Goal: Information Seeking & Learning: Find specific fact

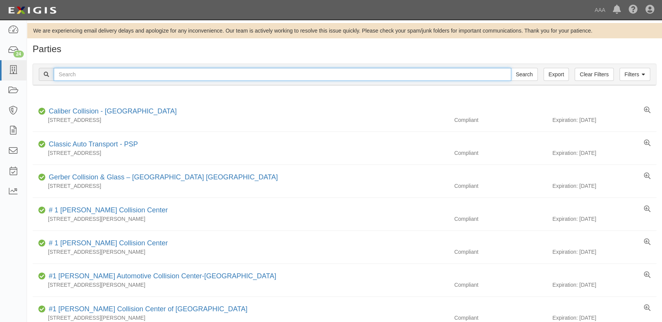
click at [127, 76] on input "text" at bounding box center [282, 74] width 457 height 13
type input "moody's"
click at [511, 68] on input "Search" at bounding box center [524, 74] width 27 height 13
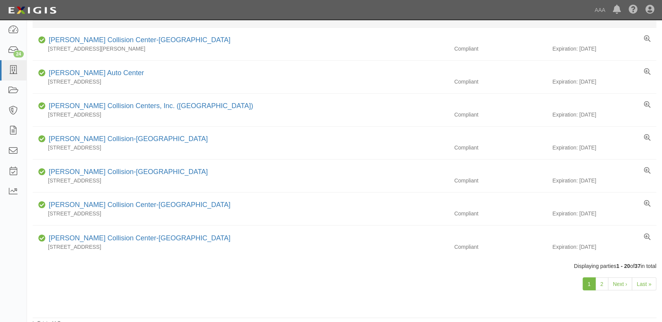
scroll to position [504, 0]
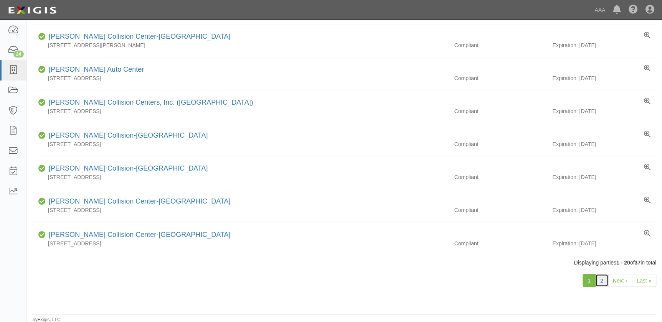
click at [602, 283] on link "2" at bounding box center [601, 280] width 13 height 13
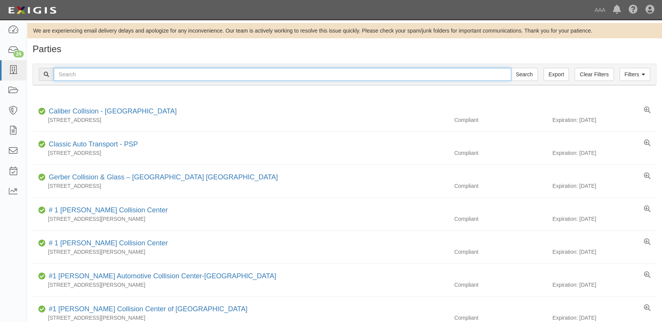
click at [128, 76] on input "text" at bounding box center [282, 74] width 457 height 13
type input "CC114725"
click at [511, 68] on input "Search" at bounding box center [524, 74] width 27 height 13
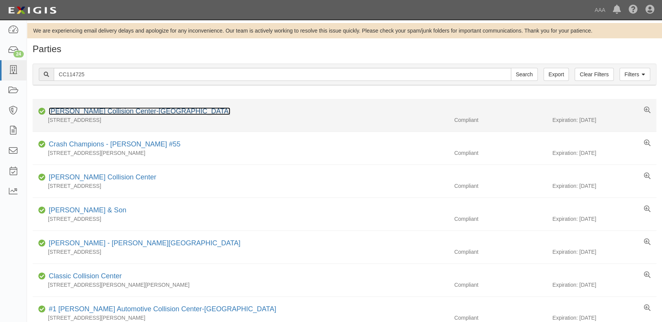
click at [155, 112] on link "[PERSON_NAME] Collision Center-[GEOGRAPHIC_DATA]" at bounding box center [139, 111] width 181 height 8
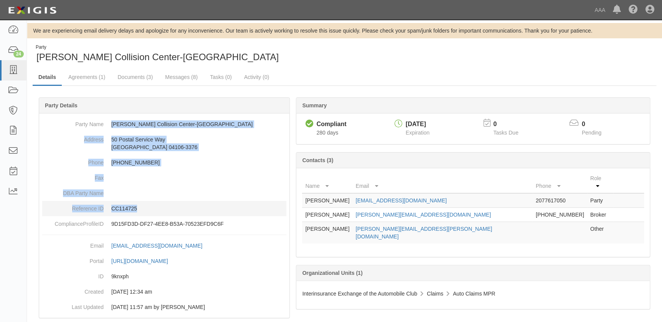
drag, startPoint x: 112, startPoint y: 123, endPoint x: 157, endPoint y: 202, distance: 91.2
click at [157, 202] on dl "Party Name Moody's Collision Center-South Portland Address 50 Postal Service Wa…" at bounding box center [164, 174] width 244 height 115
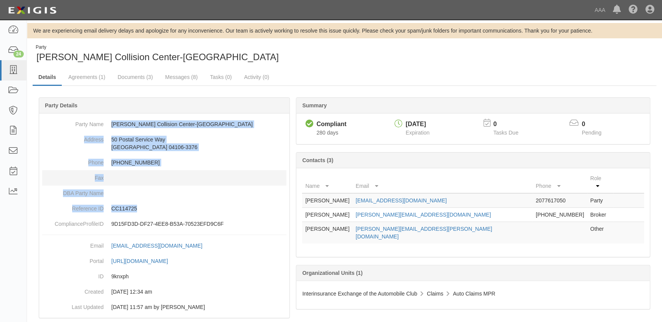
copy dl "Moody's Collision Center-South Portland Address 50 Postal Service Way South Por…"
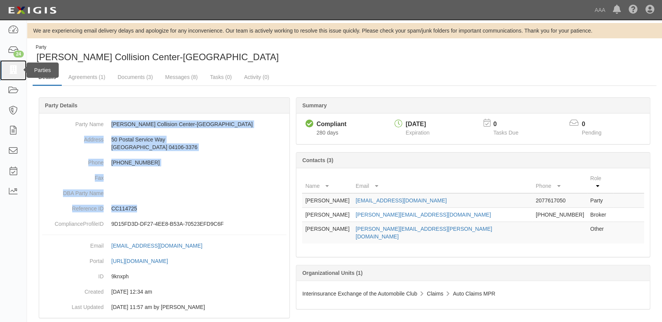
click at [14, 74] on icon at bounding box center [13, 70] width 11 height 9
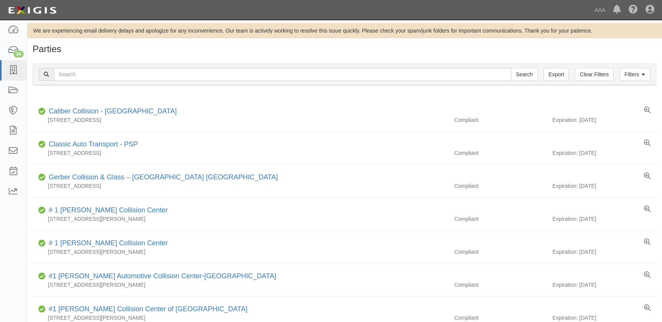
click at [100, 68] on div "Filters Clear Filters Export Search Filters" at bounding box center [344, 74] width 623 height 21
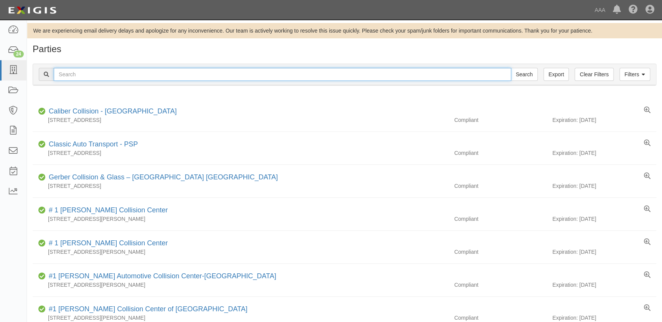
click at [96, 73] on input "text" at bounding box center [282, 74] width 457 height 13
type input "moody's"
click at [511, 68] on input "Search" at bounding box center [524, 74] width 27 height 13
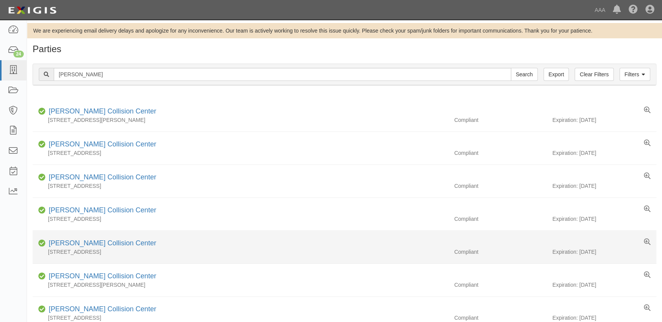
scroll to position [139, 0]
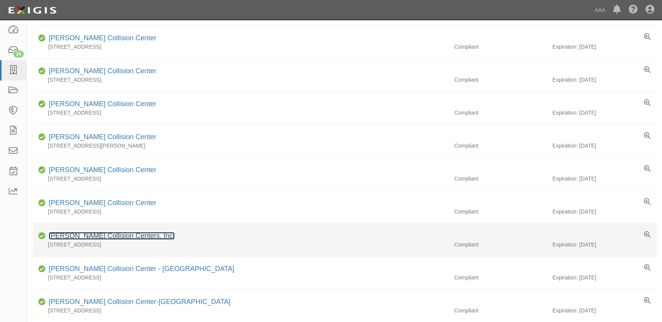
click at [92, 239] on link "[PERSON_NAME] Collision Centers, Inc." at bounding box center [112, 236] width 126 height 8
